Goal: Task Accomplishment & Management: Manage account settings

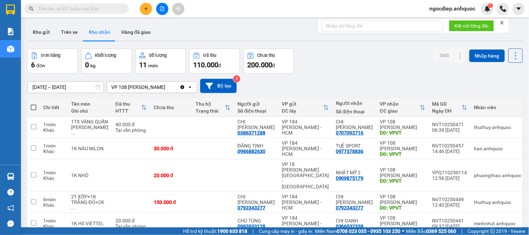
click at [99, 32] on button "Kho nhận" at bounding box center [99, 32] width 32 height 17
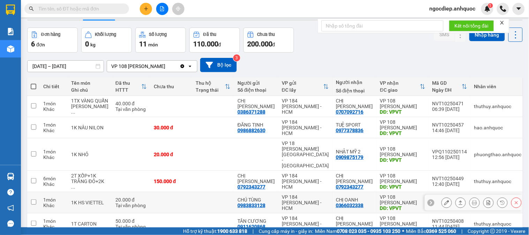
scroll to position [7, 0]
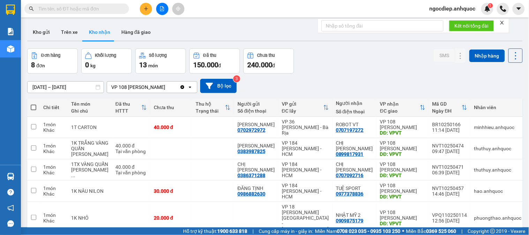
click at [81, 7] on input "text" at bounding box center [79, 9] width 82 height 8
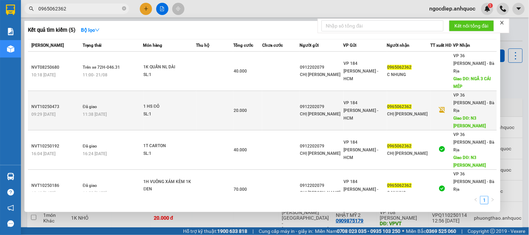
type input "0965062362"
click at [197, 97] on td at bounding box center [214, 110] width 37 height 39
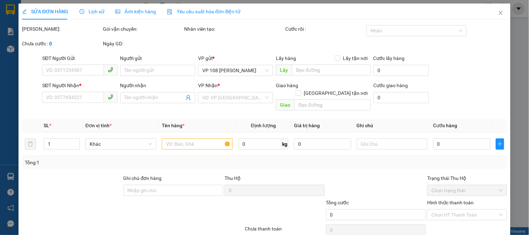
type input "0912202079"
type input "CHỊ VÂN"
type input "0965062362"
type input "CHỊ NHUNG"
type input "N3 MỸ XUÂN"
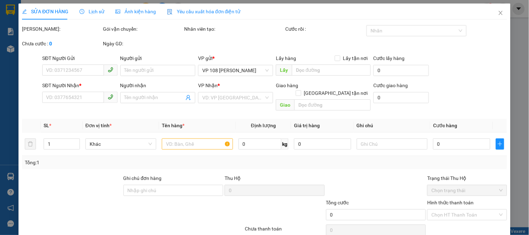
type input "20.000"
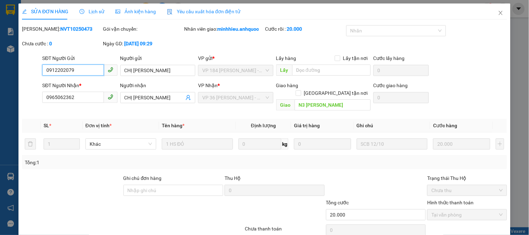
scroll to position [24, 0]
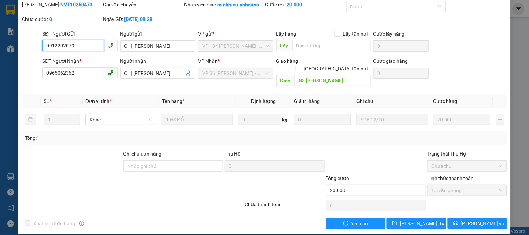
click at [464, 185] on span "Tại văn phòng" at bounding box center [466, 190] width 71 height 10
click at [497, 185] on span "Tại văn phòng" at bounding box center [466, 190] width 71 height 10
click at [483, 186] on span "Tại văn phòng" at bounding box center [466, 190] width 71 height 10
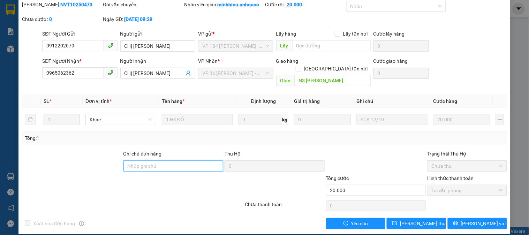
click at [159, 160] on input "Ghi chú đơn hàng" at bounding box center [173, 165] width 100 height 11
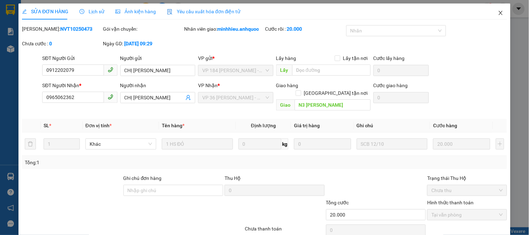
click at [498, 13] on icon "close" at bounding box center [501, 13] width 6 height 6
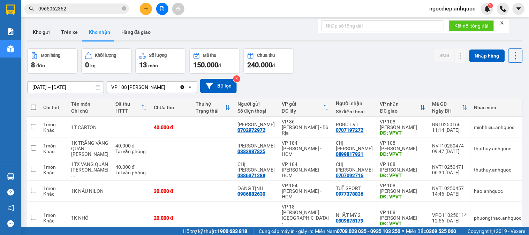
click at [88, 10] on input "0965062362" at bounding box center [79, 9] width 82 height 8
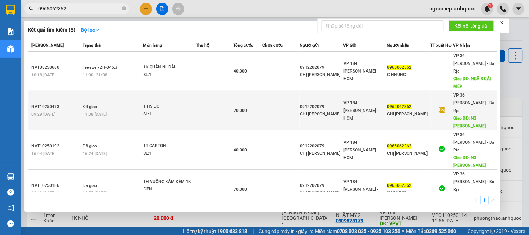
click at [180, 103] on span "1 HS ĐỎ SL: 1" at bounding box center [170, 110] width 52 height 15
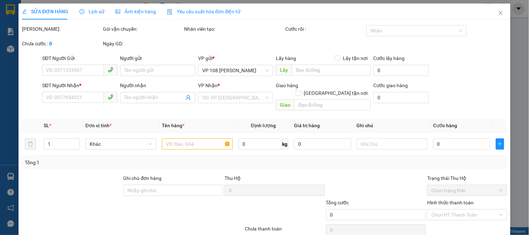
type input "0912202079"
type input "CHỊ VÂN"
type input "0965062362"
type input "CHỊ [PERSON_NAME]"
type input "N3 MỸ XUÂN"
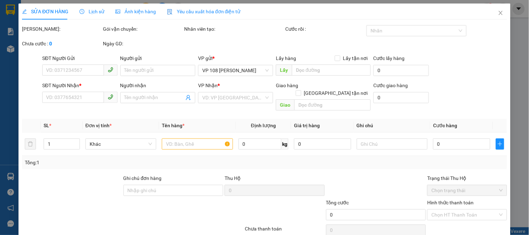
type input "20.000"
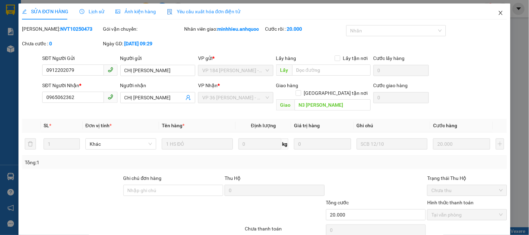
click at [498, 15] on icon "close" at bounding box center [501, 13] width 6 height 6
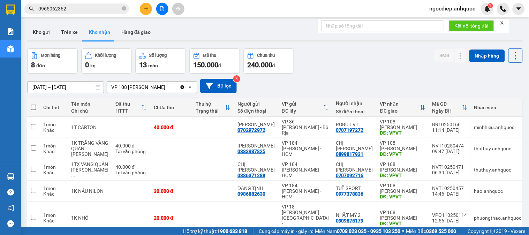
click at [95, 32] on button "Kho nhận" at bounding box center [99, 32] width 32 height 17
click at [134, 32] on button "Hàng đã giao" at bounding box center [136, 32] width 40 height 17
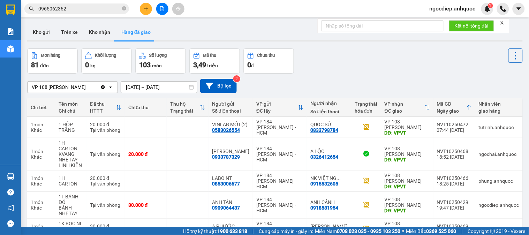
click at [74, 8] on input "0965062362" at bounding box center [79, 9] width 82 height 8
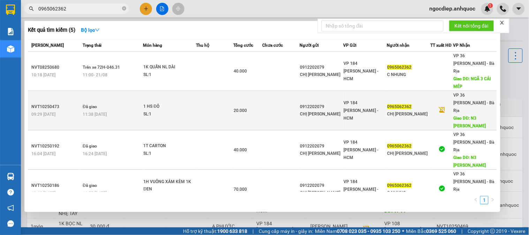
click at [77, 111] on div "09:29 - 12/10" at bounding box center [55, 115] width 49 height 8
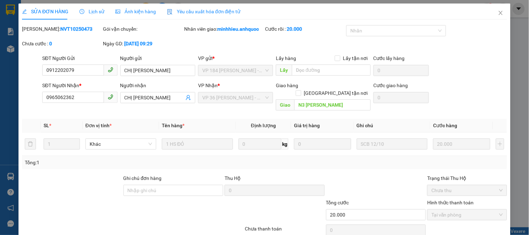
type input "0912202079"
type input "CHỊ VÂN"
type input "0965062362"
type input "CHỊ [PERSON_NAME]"
type input "N3 MỸ XUÂN"
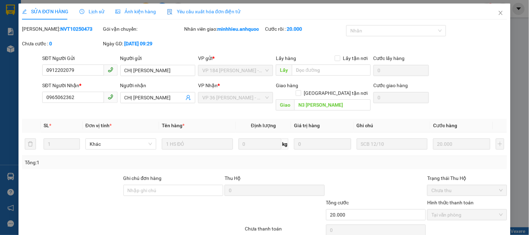
type input "20.000"
click at [498, 10] on icon "close" at bounding box center [501, 13] width 6 height 6
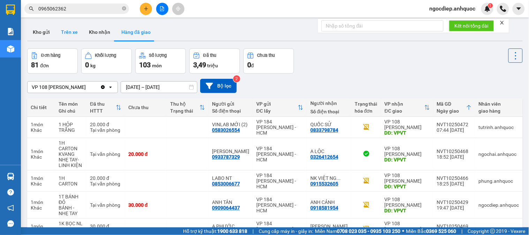
click at [68, 33] on button "Trên xe" at bounding box center [69, 32] width 28 height 17
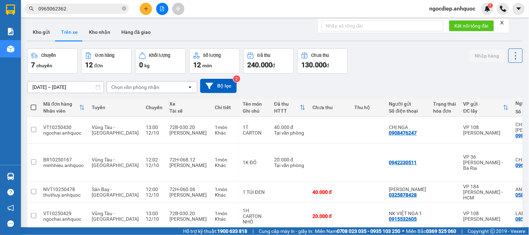
click at [88, 9] on input "0965062362" at bounding box center [79, 9] width 82 height 8
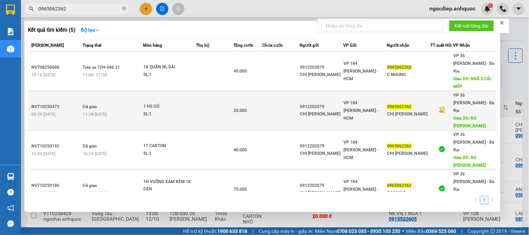
click at [204, 103] on td at bounding box center [214, 110] width 37 height 39
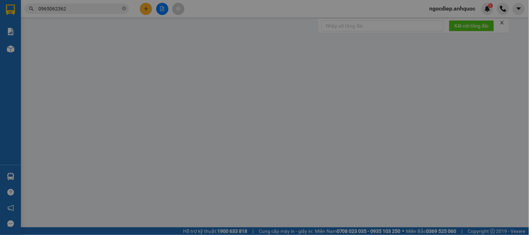
type input "0912202079"
type input "CHỊ VÂN"
type input "0965062362"
type input "CHỊ [PERSON_NAME]"
type input "N3 MỸ XUÂN"
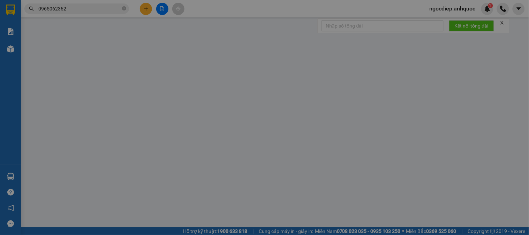
type input "20.000"
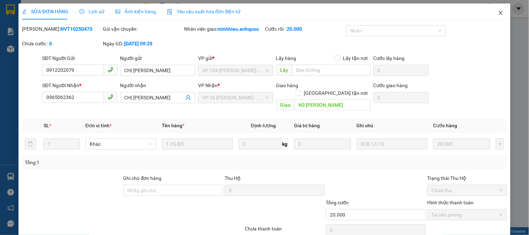
click at [499, 12] on icon "close" at bounding box center [501, 13] width 4 height 4
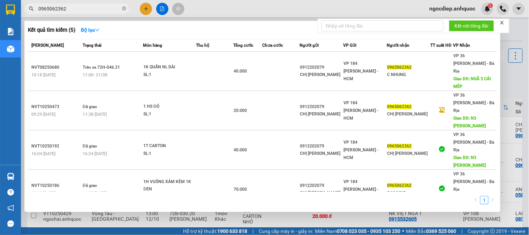
click at [95, 9] on input "0965062362" at bounding box center [79, 9] width 82 height 8
type input "0"
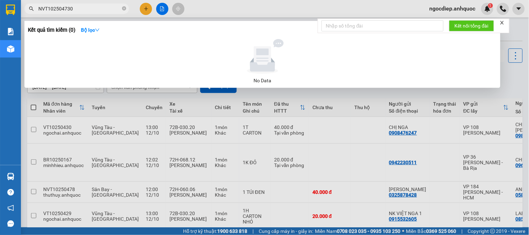
click at [88, 6] on input "NVT102504730" at bounding box center [79, 9] width 82 height 8
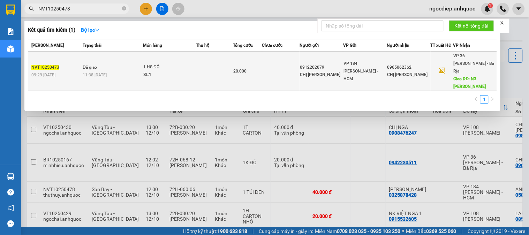
type input "NVT10250473"
click at [103, 76] on td "Đã giao 11:38 - 12/10" at bounding box center [112, 71] width 62 height 39
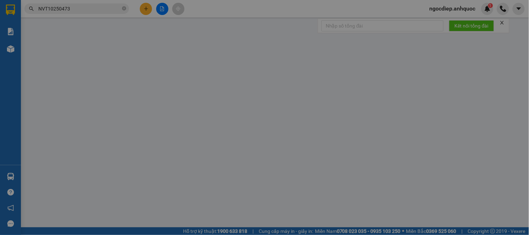
type input "0912202079"
type input "CHỊ VÂN"
type input "0965062362"
type input "CHỊ [PERSON_NAME]"
type input "N3 MỸ XUÂN"
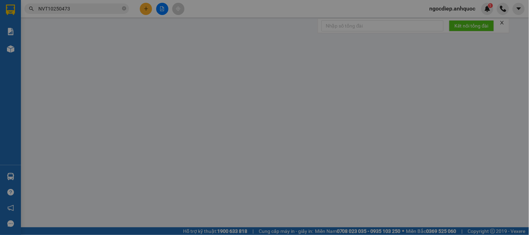
type input "20.000"
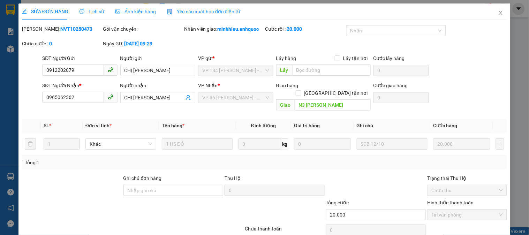
click at [96, 10] on span "Lịch sử" at bounding box center [92, 12] width 25 height 6
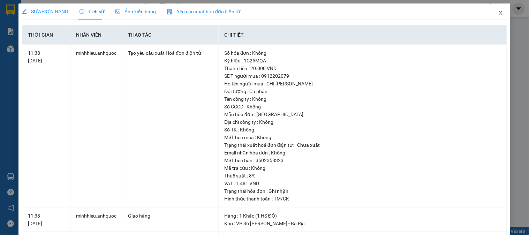
click at [499, 14] on icon "close" at bounding box center [501, 13] width 4 height 4
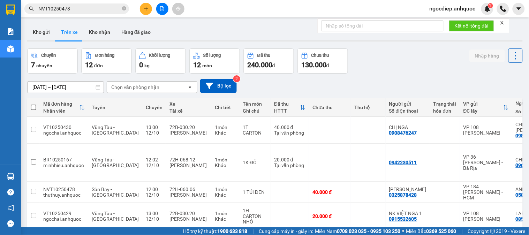
click at [123, 8] on icon "close-circle" at bounding box center [124, 8] width 4 height 4
click at [86, 84] on input "10/10/2025 – 12/10/2025" at bounding box center [66, 87] width 76 height 11
click at [90, 88] on input "10/10/2025 – 12/10/2025" at bounding box center [66, 87] width 76 height 11
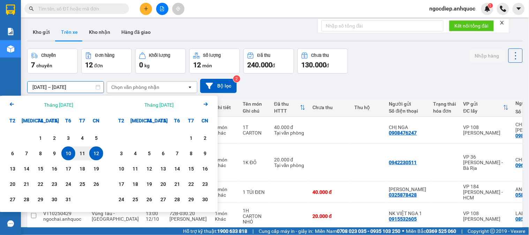
click at [204, 29] on div "Kho gửi Trên xe Kho nhận Hàng đã giao" at bounding box center [275, 33] width 496 height 18
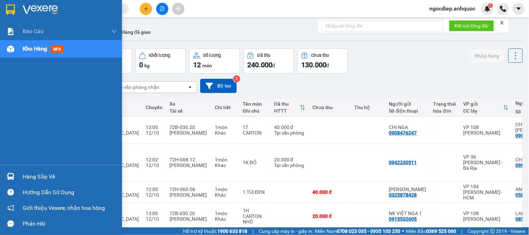
click at [10, 77] on div "Báo cáo Báo cáo dòng tiền (nhân viên) Doanh số tạo đơn theo VP gửi (nhân viên) …" at bounding box center [61, 94] width 122 height 142
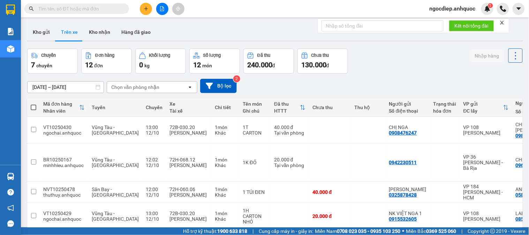
click at [235, 31] on div "Kho gửi Trên xe Kho nhận Hàng đã giao" at bounding box center [275, 33] width 496 height 18
click at [98, 85] on icon at bounding box center [98, 87] width 5 height 5
click at [93, 88] on input "10/10/2025 – 12/10/2025" at bounding box center [66, 87] width 76 height 11
click at [85, 85] on input "10/10/2025 – 12/10/2025" at bounding box center [66, 87] width 76 height 11
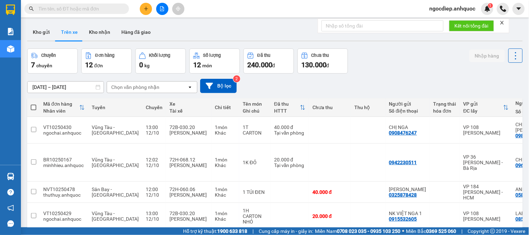
click at [85, 85] on input "10/10/2025 – 12/10/2025" at bounding box center [66, 87] width 76 height 11
click at [84, 87] on input "10/10/2025 – 12/10/2025" at bounding box center [66, 87] width 76 height 11
click at [84, 88] on input "10/10/2025 – 12/10/2025" at bounding box center [66, 87] width 76 height 11
click at [92, 85] on input "10/10/2025 – 12/10/2025" at bounding box center [66, 87] width 76 height 11
click at [75, 83] on input "10/10/2025 – 12/10/2025" at bounding box center [66, 87] width 76 height 11
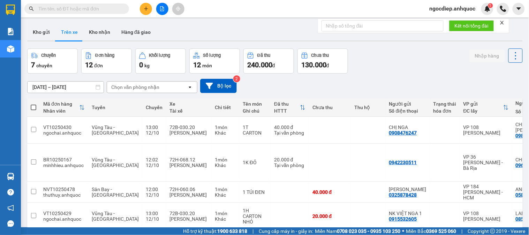
click at [73, 83] on input "10/10/2025 – 12/10/2025" at bounding box center [66, 87] width 76 height 11
click at [71, 85] on input "10/10/2025 – 12/10/2025" at bounding box center [66, 87] width 76 height 11
click at [72, 85] on input "10/10/2025 – 12/10/2025" at bounding box center [66, 87] width 76 height 11
click at [77, 84] on input "10/10/2025 – 12/10/2025" at bounding box center [66, 87] width 76 height 11
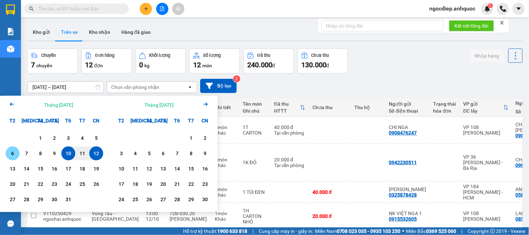
click at [10, 154] on div "6" at bounding box center [13, 153] width 10 height 8
click at [99, 156] on div "12" at bounding box center [96, 153] width 10 height 8
type input "06/10/2025 – 12/10/2025"
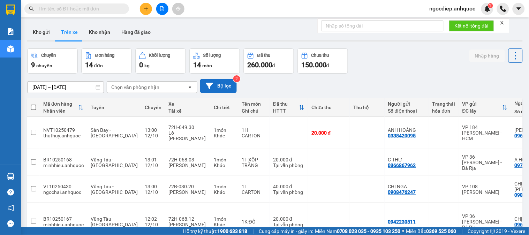
click at [219, 81] on button "Bộ lọc" at bounding box center [218, 86] width 37 height 14
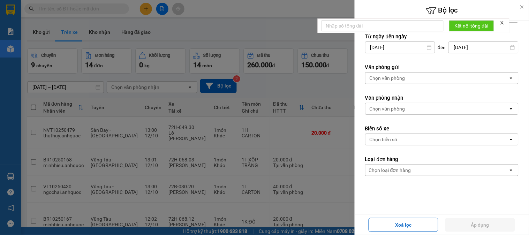
scroll to position [57, 0]
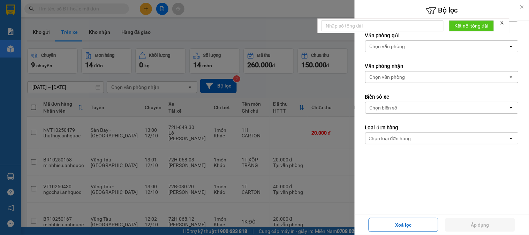
drag, startPoint x: 222, startPoint y: 82, endPoint x: 232, endPoint y: 87, distance: 11.6
click at [222, 82] on div at bounding box center [264, 117] width 529 height 235
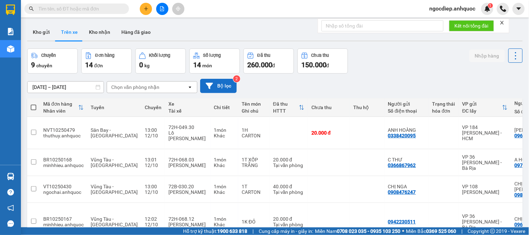
click at [206, 83] on icon at bounding box center [209, 86] width 7 height 6
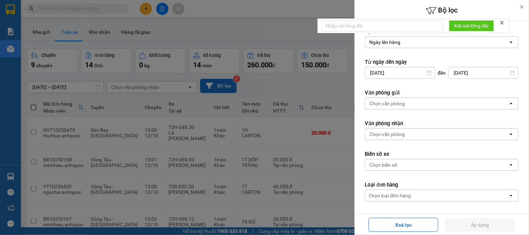
click at [306, 96] on div at bounding box center [264, 117] width 529 height 235
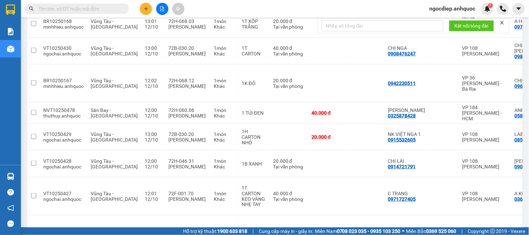
scroll to position [151, 0]
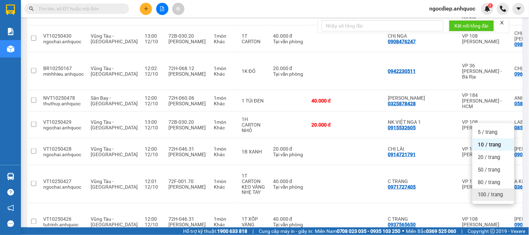
click at [487, 191] on span "100 / trang" at bounding box center [490, 194] width 25 height 7
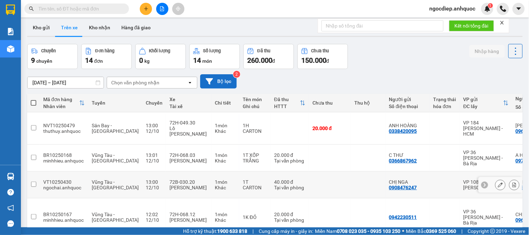
scroll to position [0, 0]
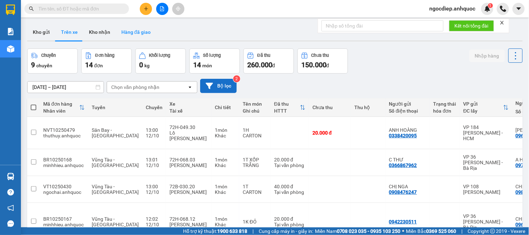
click at [125, 31] on button "Hàng đã giao" at bounding box center [136, 32] width 40 height 17
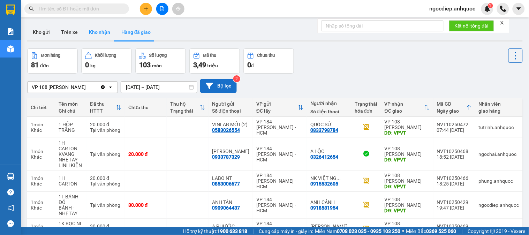
click at [93, 33] on button "Kho nhận" at bounding box center [99, 32] width 32 height 17
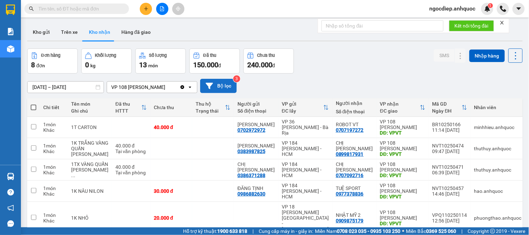
click at [78, 84] on input "10/10/2025 – 12/10/2025" at bounding box center [66, 87] width 76 height 11
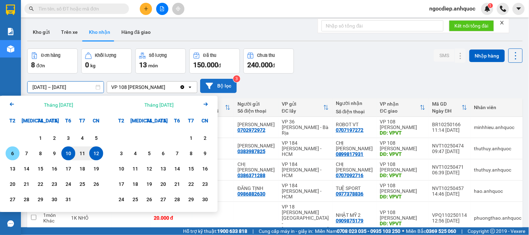
click at [13, 154] on div "6" at bounding box center [13, 153] width 10 height 8
click at [96, 156] on div "12" at bounding box center [96, 153] width 10 height 8
type input "06/10/2025 – 12/10/2025"
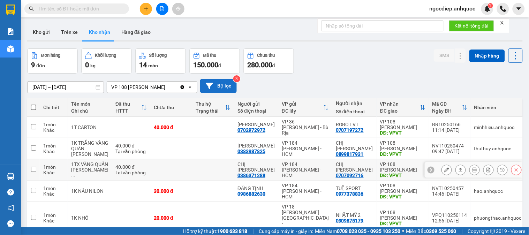
click at [444, 169] on icon at bounding box center [446, 169] width 5 height 5
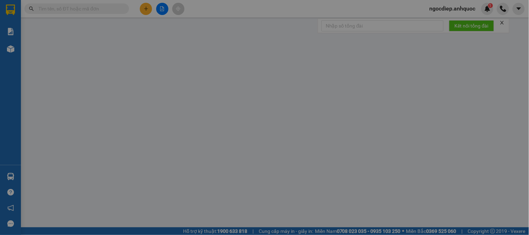
type input "0386371288"
type input "CHỊ NINH"
type input "0707092716"
type input "CHỊ NAN"
type input "VPVT"
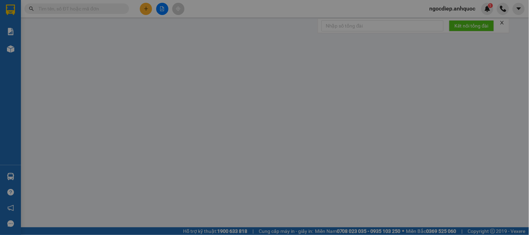
type input "TM 12/10 THỦY"
type input "40.000"
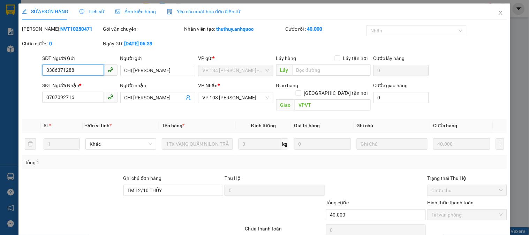
scroll to position [24, 0]
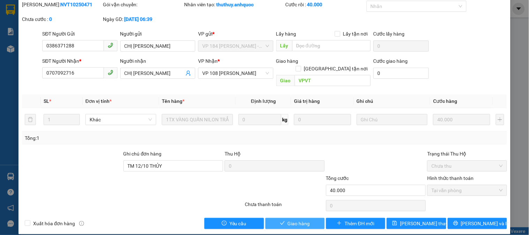
click at [295, 220] on span "Giao hàng" at bounding box center [299, 224] width 22 height 8
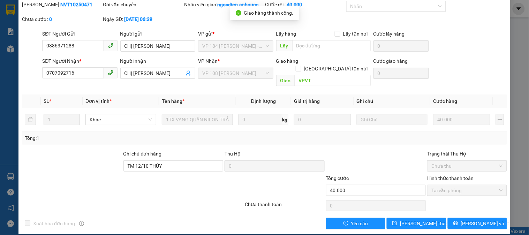
scroll to position [0, 0]
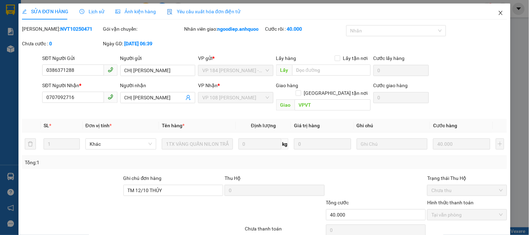
click at [498, 16] on icon "close" at bounding box center [501, 13] width 6 height 6
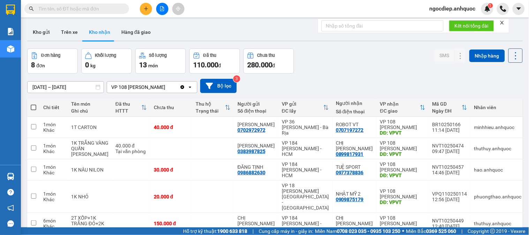
click at [99, 30] on button "Kho nhận" at bounding box center [99, 32] width 32 height 17
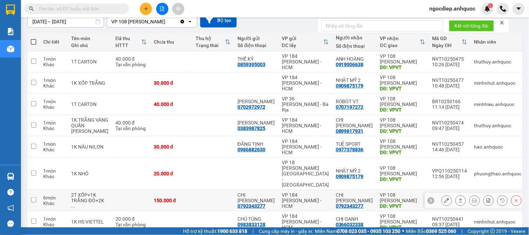
scroll to position [77, 0]
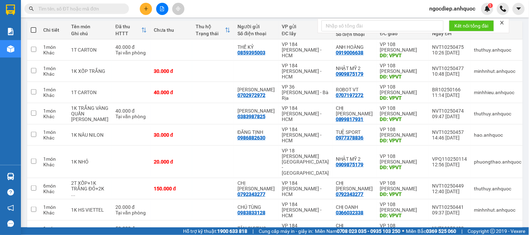
click at [468, 7] on span "ngocdiep.anhquoc" at bounding box center [452, 8] width 57 height 9
click at [446, 19] on span "Đăng xuất" at bounding box center [456, 22] width 43 height 8
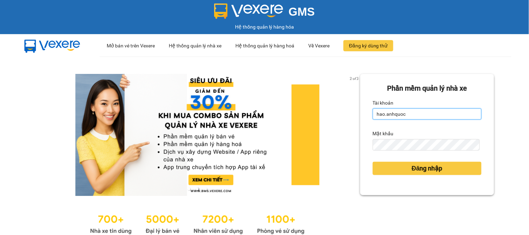
click at [411, 113] on input "hao.anhquoc" at bounding box center [427, 113] width 109 height 11
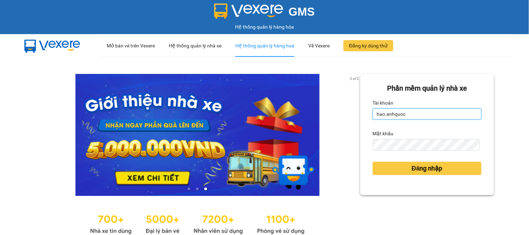
type input "thuthao.anhquoc"
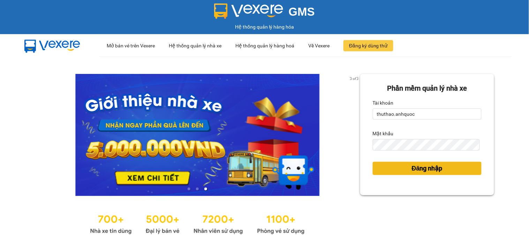
click at [422, 171] on span "Đăng nhập" at bounding box center [427, 169] width 31 height 10
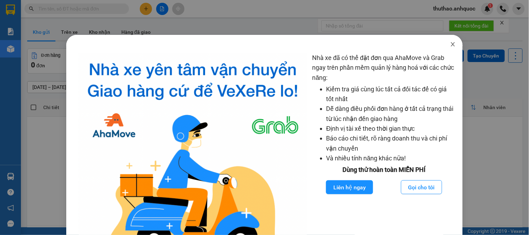
click at [451, 44] on icon "close" at bounding box center [453, 44] width 4 height 4
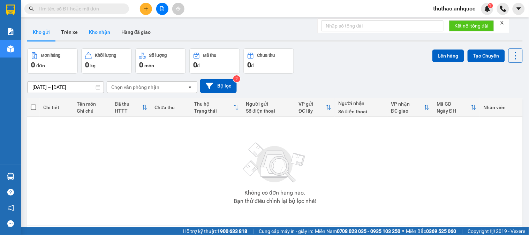
click at [98, 29] on button "Kho nhận" at bounding box center [99, 32] width 32 height 17
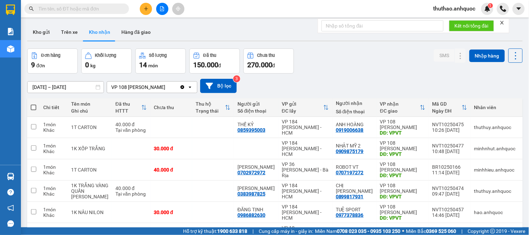
click at [33, 86] on input "[DATE] – [DATE]" at bounding box center [66, 87] width 76 height 11
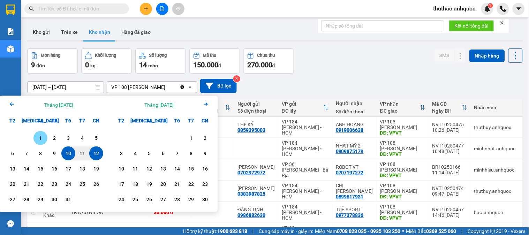
click at [38, 137] on div "1" at bounding box center [41, 138] width 10 height 8
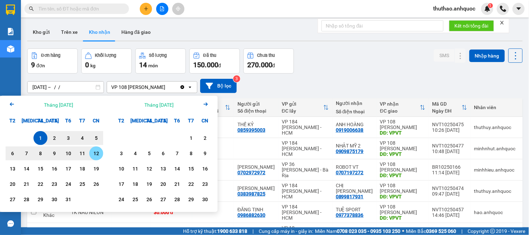
click at [98, 154] on div "12" at bounding box center [96, 153] width 10 height 8
type input "[DATE] – [DATE]"
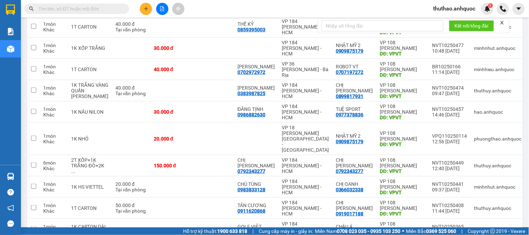
scroll to position [131, 0]
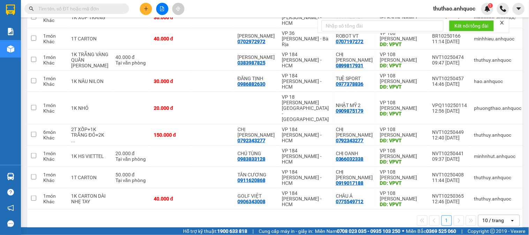
click at [485, 217] on div "10 / trang" at bounding box center [494, 220] width 22 height 7
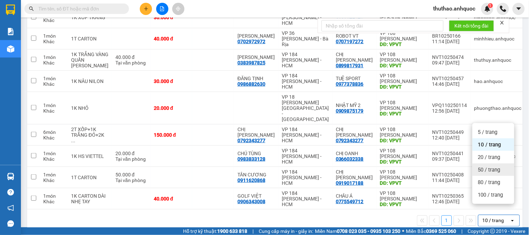
click at [491, 172] on span "50 / trang" at bounding box center [489, 169] width 22 height 7
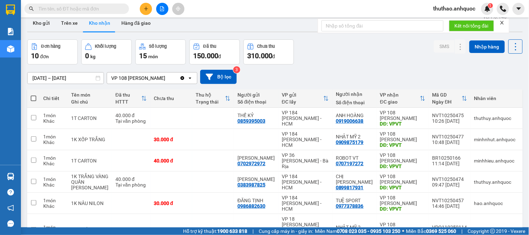
scroll to position [0, 0]
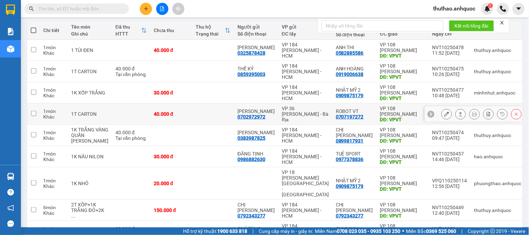
scroll to position [75, 0]
